Goal: Obtain resource: Download file/media

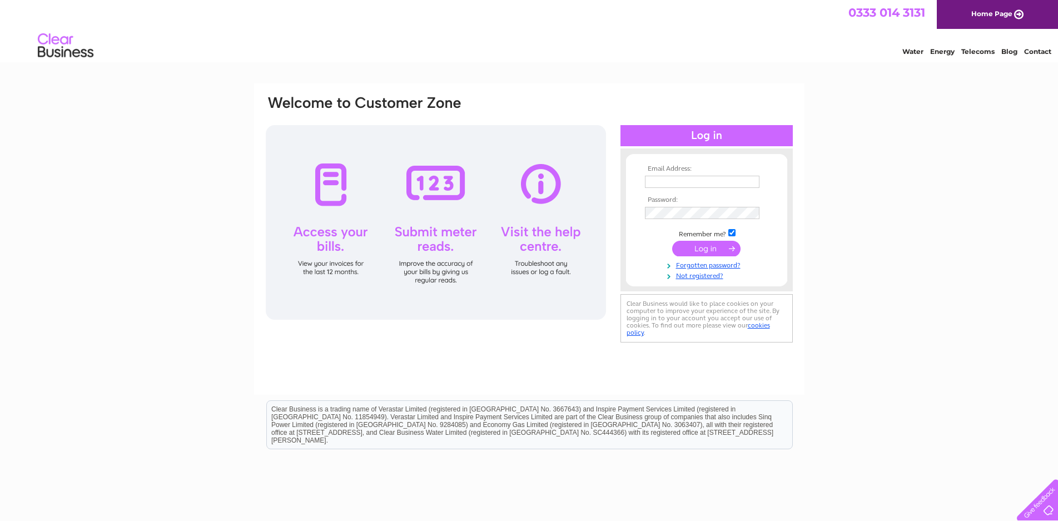
type input "cashroom@cullenkilshaw.com"
click at [703, 251] on input "submit" at bounding box center [706, 249] width 68 height 16
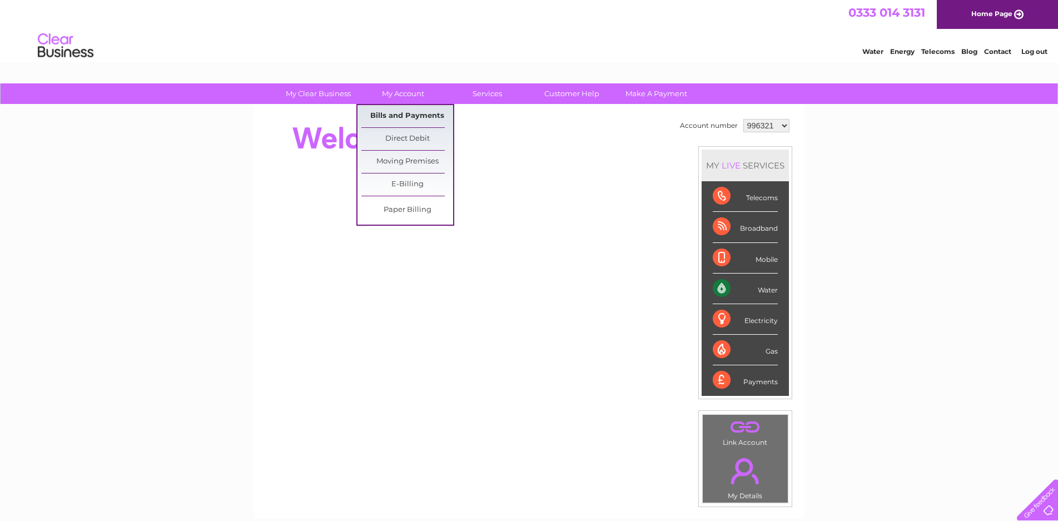
click at [412, 118] on link "Bills and Payments" at bounding box center [407, 116] width 92 height 22
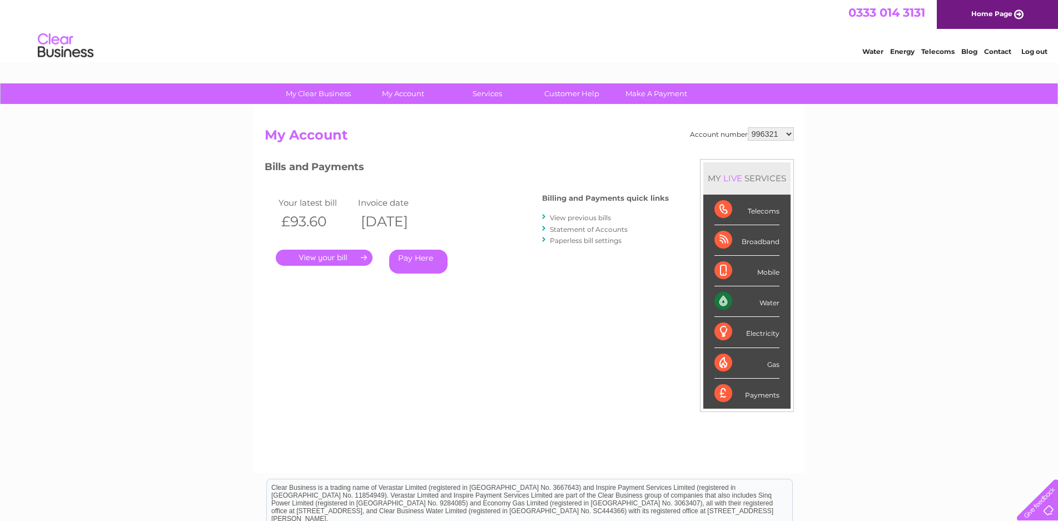
click at [332, 256] on link "." at bounding box center [324, 258] width 97 height 16
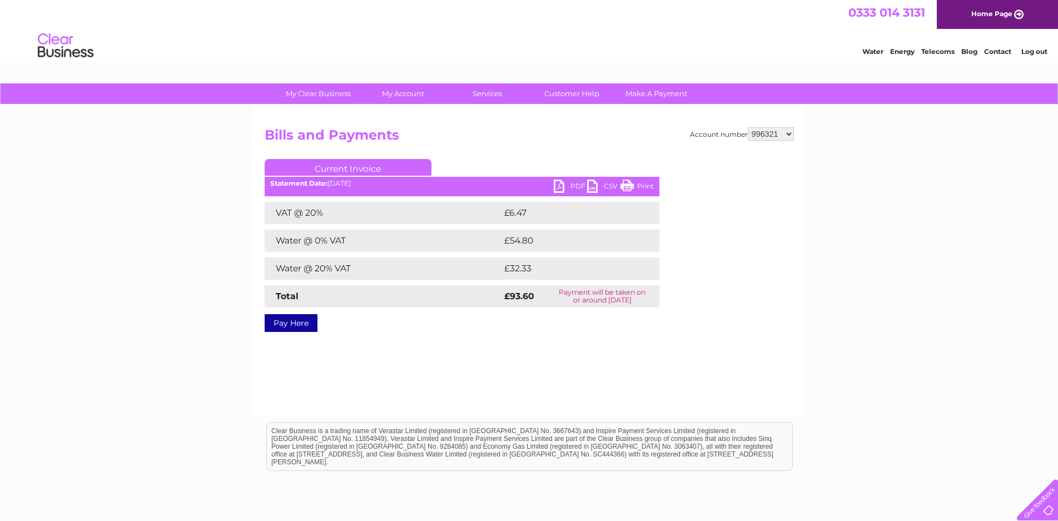
click at [560, 190] on link "PDF" at bounding box center [570, 188] width 33 height 16
click at [788, 133] on select "996321 3025703" at bounding box center [771, 133] width 46 height 13
select select "3025703"
click at [748, 127] on select "996321 3025703" at bounding box center [771, 133] width 46 height 13
click at [561, 185] on link "PDF" at bounding box center [570, 188] width 33 height 16
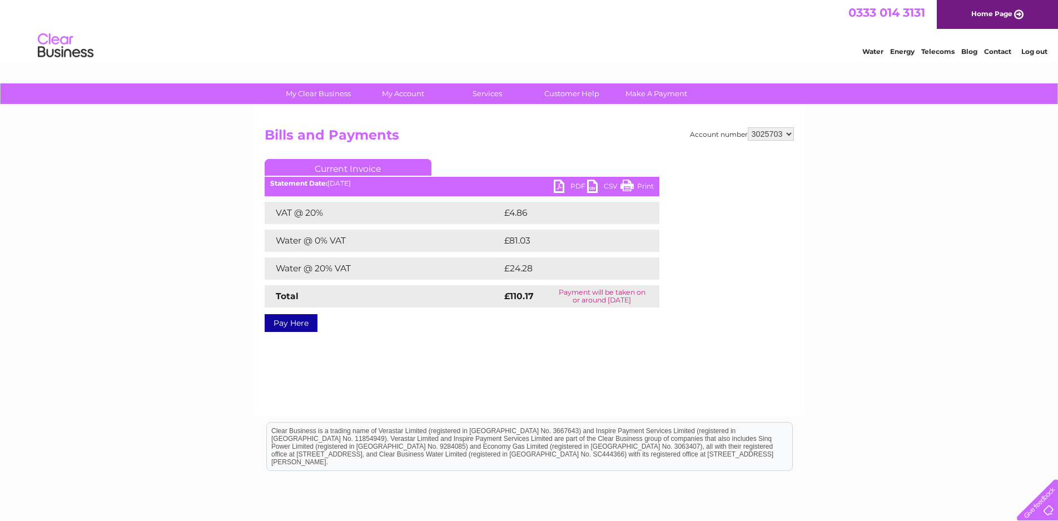
click at [852, 235] on div "My Clear Business Login Details My Details My Preferences Link Account My Accou…" at bounding box center [529, 344] width 1058 height 523
